Goal: Use online tool/utility: Utilize a website feature to perform a specific function

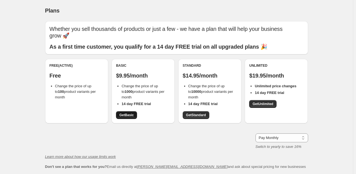
click at [126, 114] on span "Get Basic" at bounding box center [126, 115] width 14 height 4
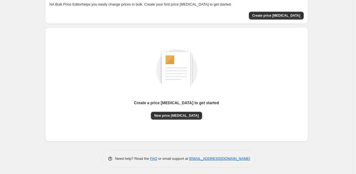
scroll to position [34, 0]
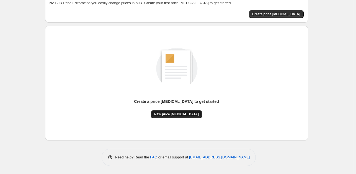
click at [168, 113] on span "New price [MEDICAL_DATA]" at bounding box center [176, 114] width 45 height 4
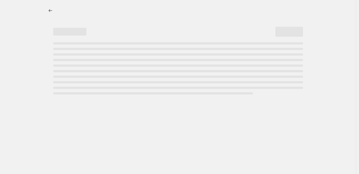
select select "percentage"
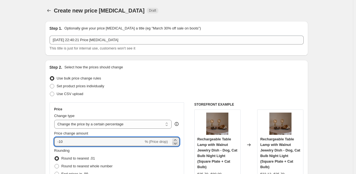
click at [178, 140] on icon at bounding box center [176, 143] width 6 height 6
click at [178, 139] on icon at bounding box center [176, 140] width 6 height 6
click at [178, 138] on icon at bounding box center [176, 140] width 6 height 6
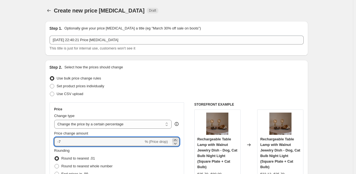
click at [178, 138] on icon at bounding box center [176, 140] width 6 height 6
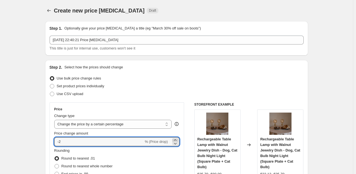
click at [178, 138] on icon at bounding box center [176, 140] width 6 height 6
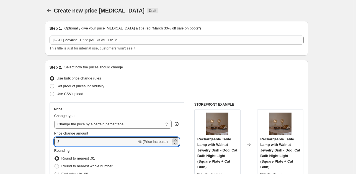
click at [178, 138] on icon at bounding box center [176, 140] width 6 height 6
type input "5"
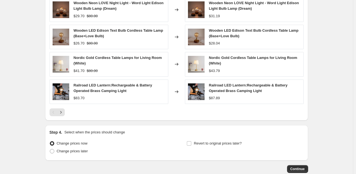
scroll to position [389, 0]
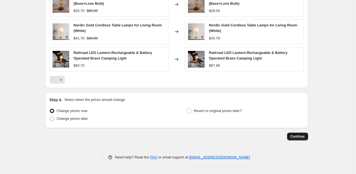
click at [295, 133] on button "Continue" at bounding box center [297, 136] width 21 height 8
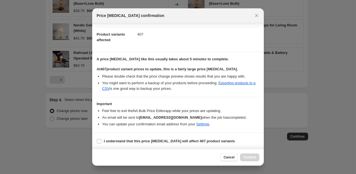
scroll to position [56, 0]
click at [124, 137] on label "I understand that this price change job will affect 407 product variants" at bounding box center [166, 141] width 138 height 8
click at [101, 138] on input "I understand that this price change job will affect 407 product variants" at bounding box center [99, 140] width 4 height 4
checkbox input "true"
click at [245, 159] on button "Confirm" at bounding box center [249, 157] width 19 height 8
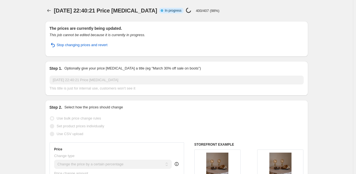
select select "percentage"
